Goal: Information Seeking & Learning: Learn about a topic

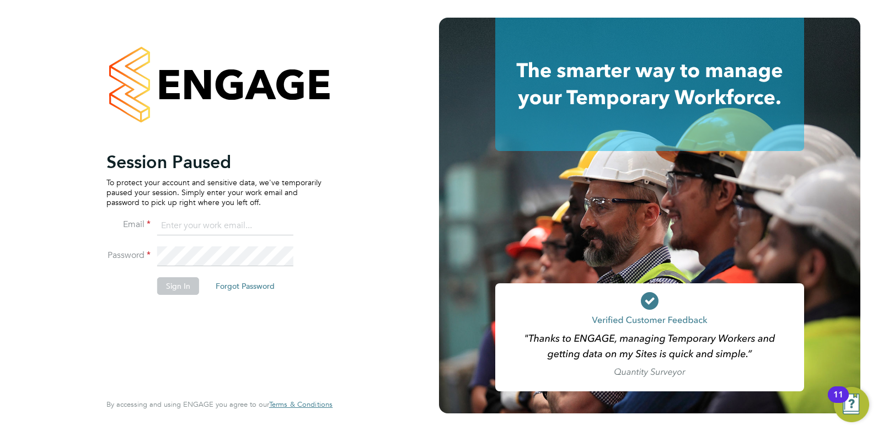
click at [230, 225] on input at bounding box center [225, 226] width 136 height 20
type input "joelbrickell@jjfox.com"
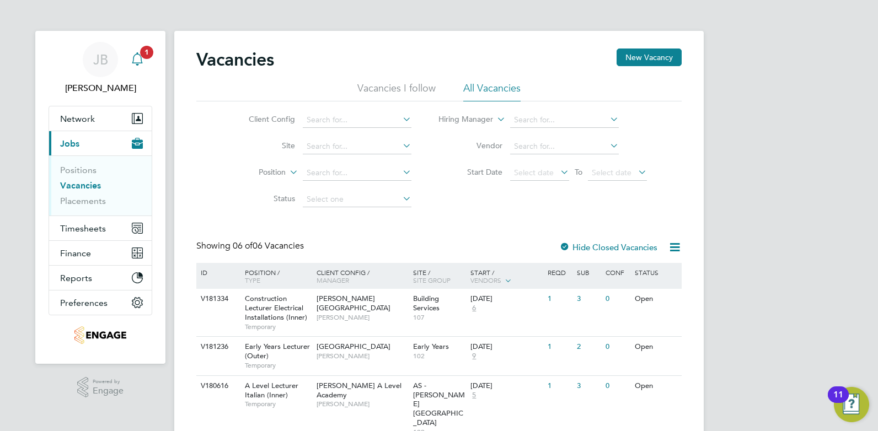
click at [146, 59] on div "Main navigation" at bounding box center [137, 60] width 22 height 22
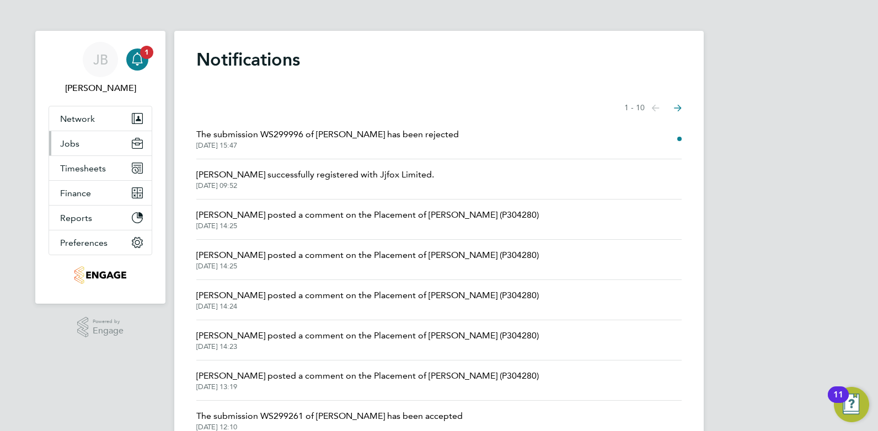
click at [90, 142] on button "Jobs" at bounding box center [100, 143] width 103 height 24
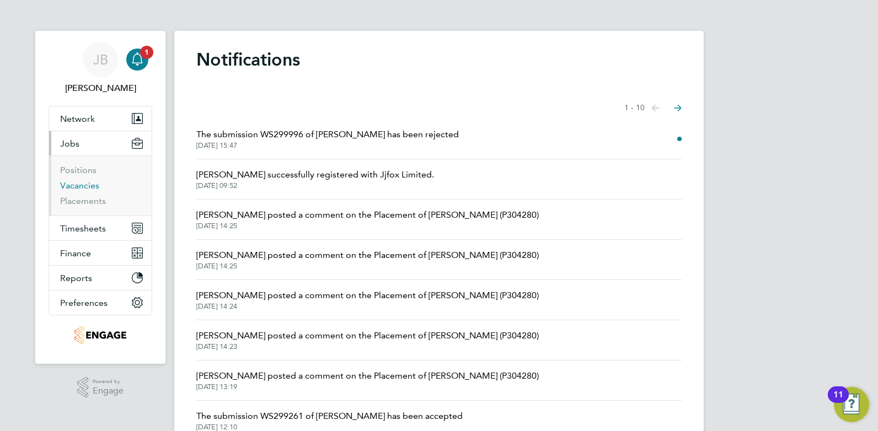
click at [88, 184] on link "Vacancies" at bounding box center [79, 185] width 39 height 10
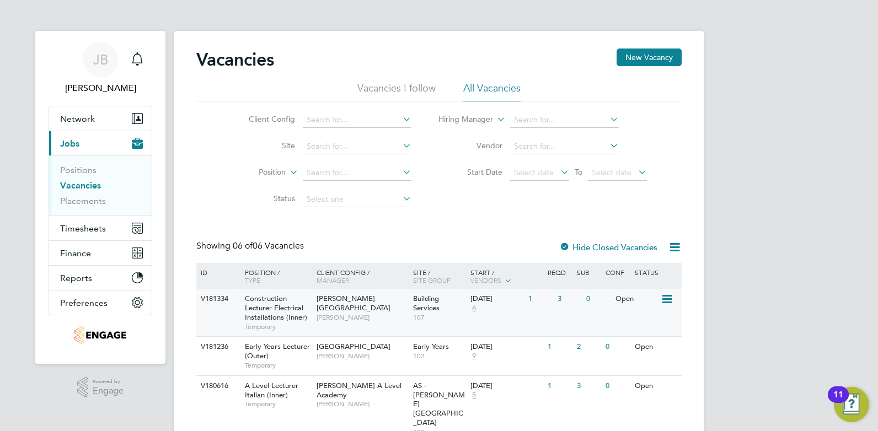
click at [557, 319] on div "V181334 Construction Lecturer Electrical Installations (Inner) Temporary Hackne…" at bounding box center [438, 312] width 485 height 47
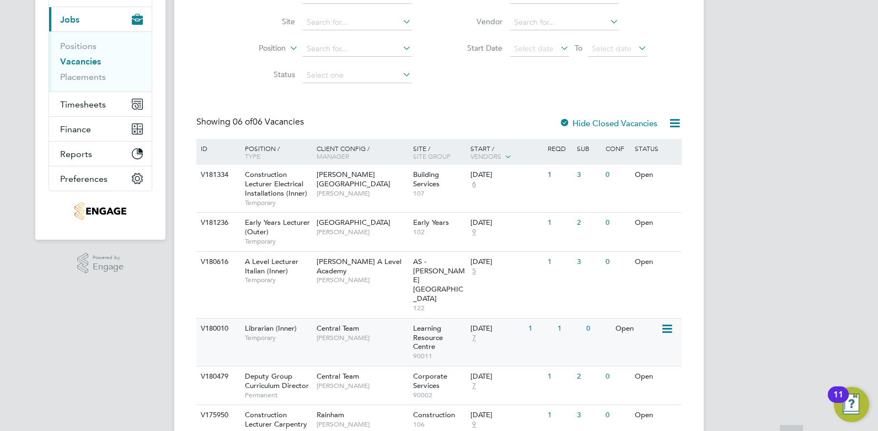
scroll to position [152, 0]
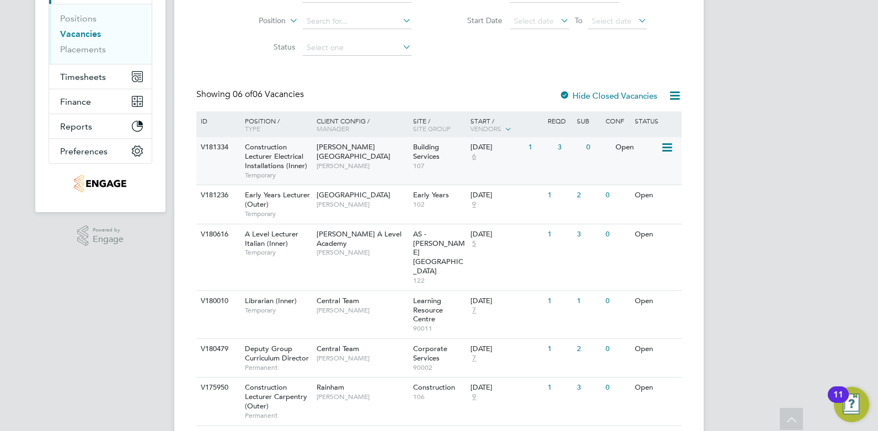
click at [519, 169] on div "V181334 Construction Lecturer Electrical Installations (Inner) Temporary Hackne…" at bounding box center [438, 160] width 485 height 47
click at [475, 157] on span "6" at bounding box center [473, 156] width 7 height 9
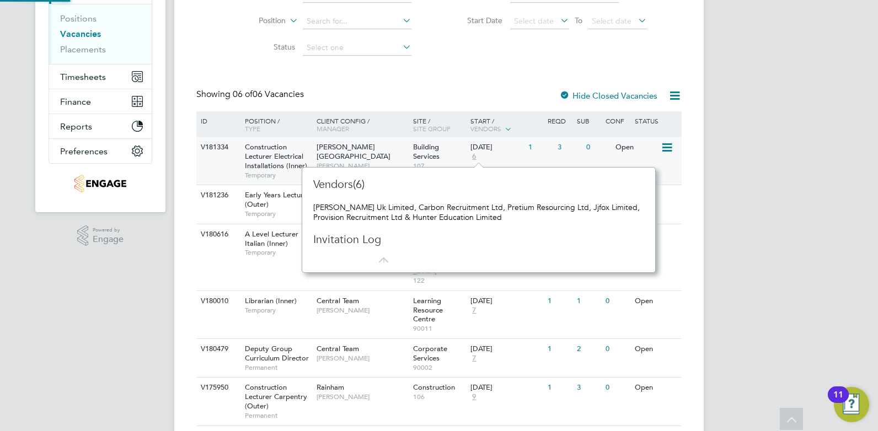
scroll to position [10, 8]
click at [779, 186] on div "JB Joel Brickell Notifications Applications: Network Team Members Businesses Si…" at bounding box center [439, 157] width 878 height 618
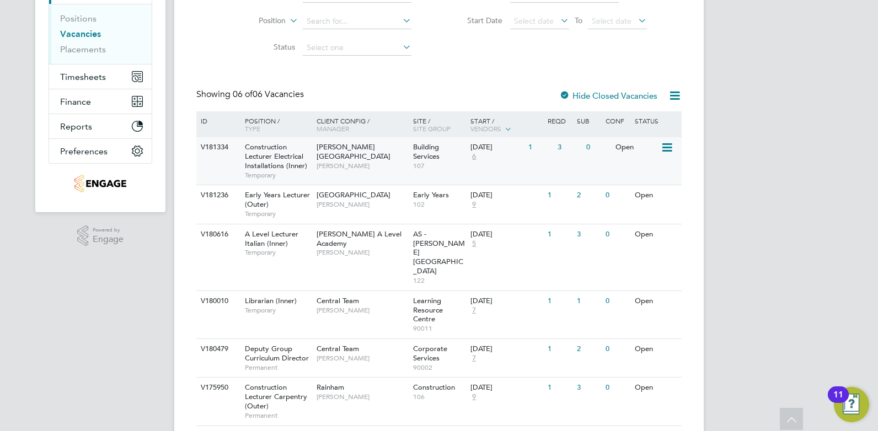
click at [534, 169] on div "V181334 Construction Lecturer Electrical Installations (Inner) Temporary Hackne…" at bounding box center [438, 160] width 485 height 47
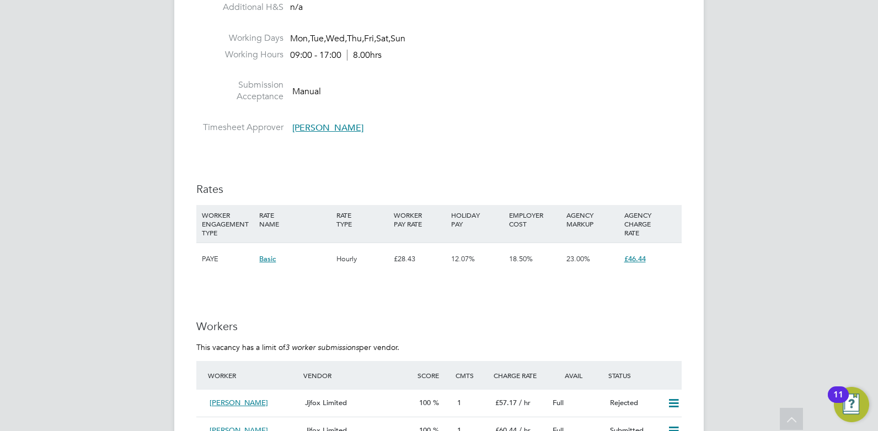
scroll to position [1889, 0]
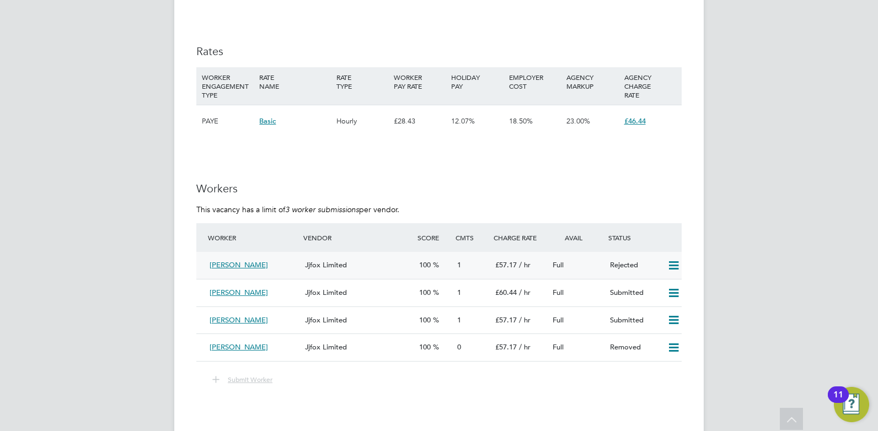
click at [630, 264] on div "Rejected" at bounding box center [633, 265] width 57 height 18
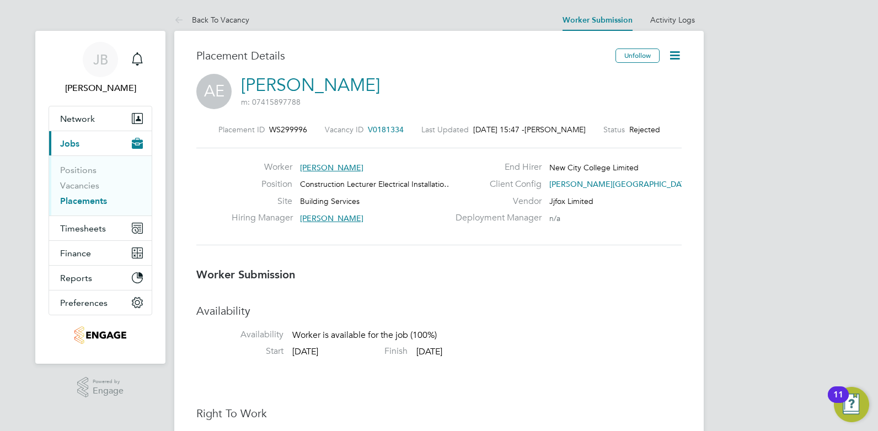
click at [675, 57] on icon at bounding box center [675, 56] width 14 height 14
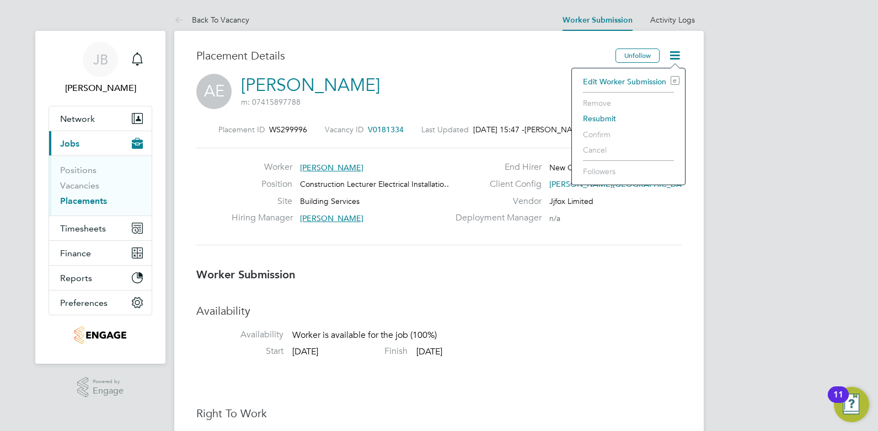
click at [596, 103] on li "Remove" at bounding box center [628, 102] width 102 height 15
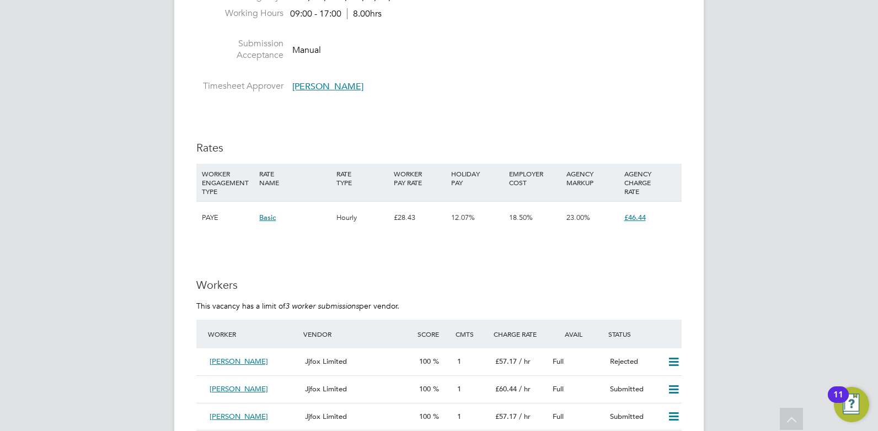
scroll to position [1916, 0]
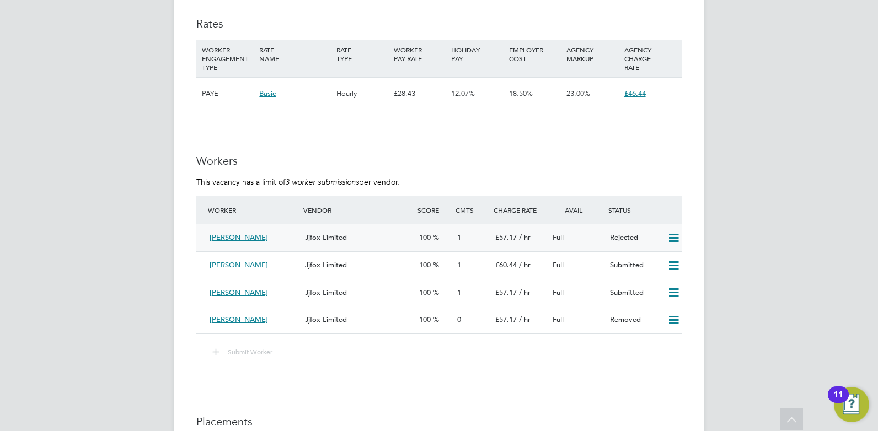
click at [674, 239] on icon at bounding box center [674, 238] width 14 height 9
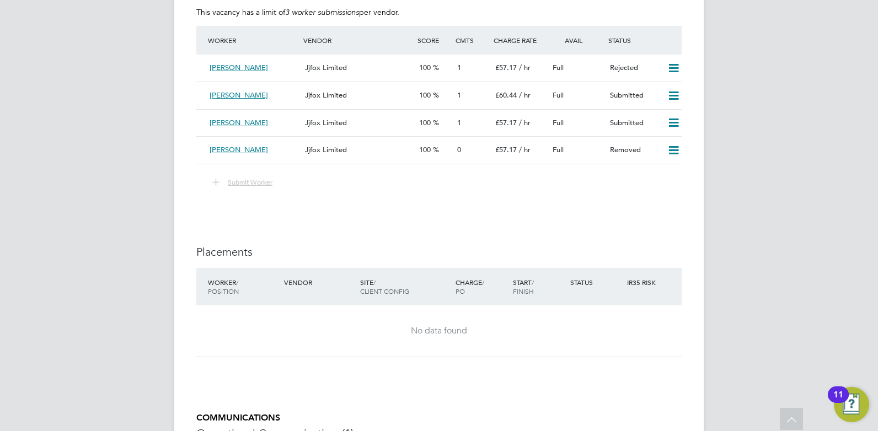
scroll to position [2031, 0]
